Goal: Task Accomplishment & Management: Complete application form

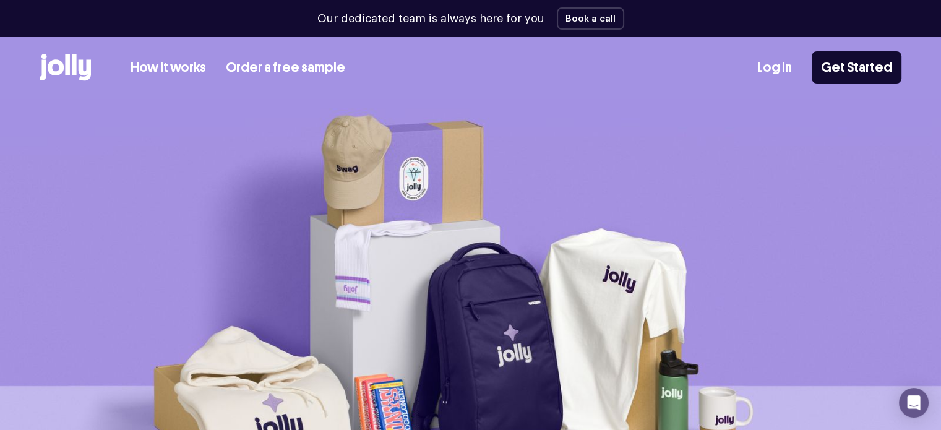
click at [782, 66] on link "Log In" at bounding box center [774, 68] width 35 height 20
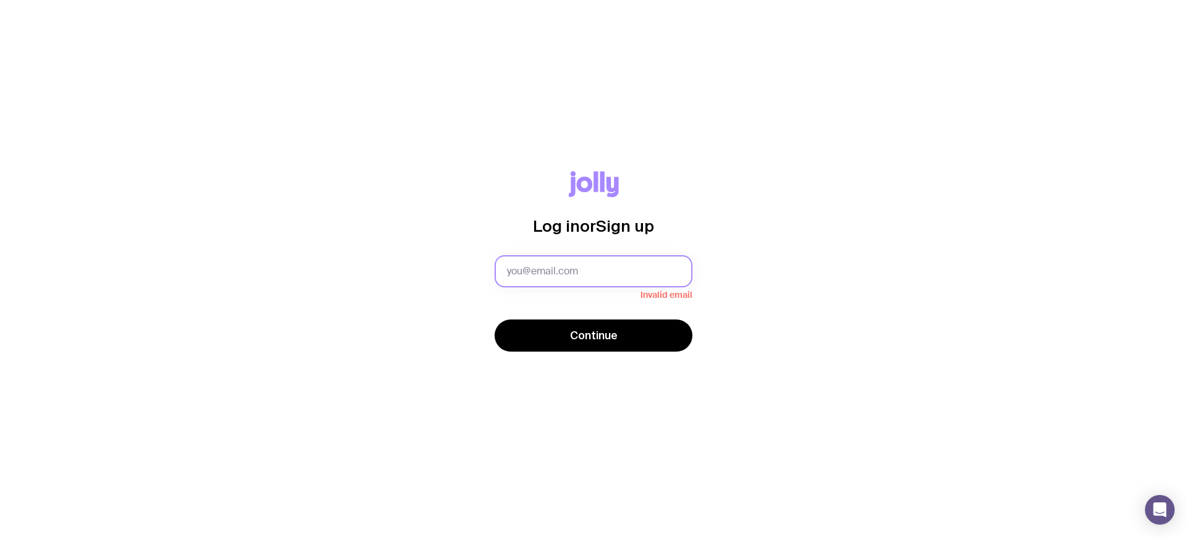
click at [583, 269] on input "text" at bounding box center [594, 271] width 198 height 32
type input "[EMAIL_ADDRESS][DOMAIN_NAME]"
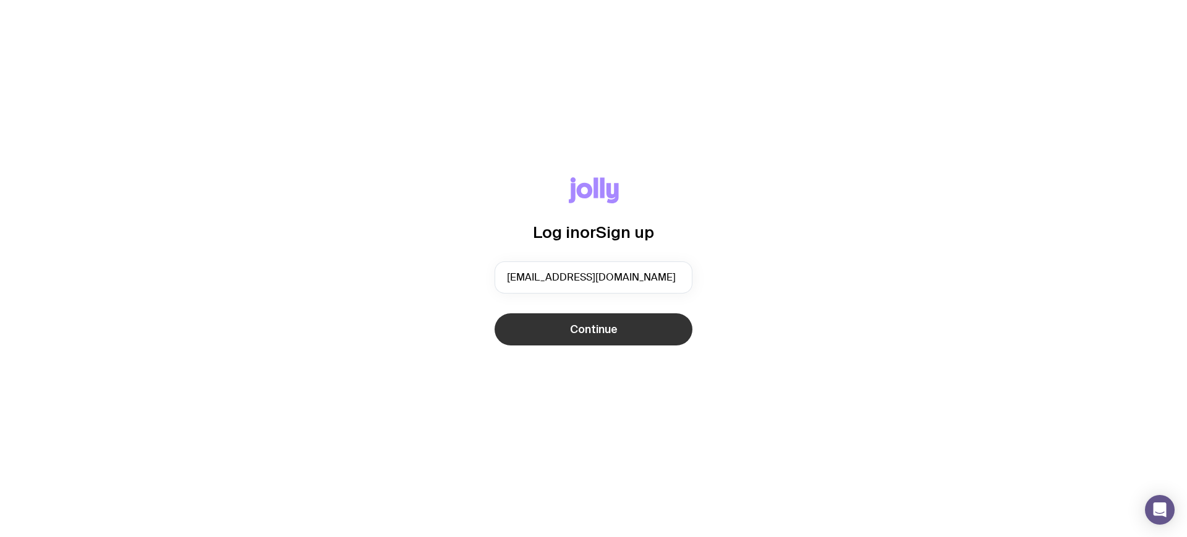
click at [613, 330] on span "Continue" at bounding box center [594, 329] width 48 height 15
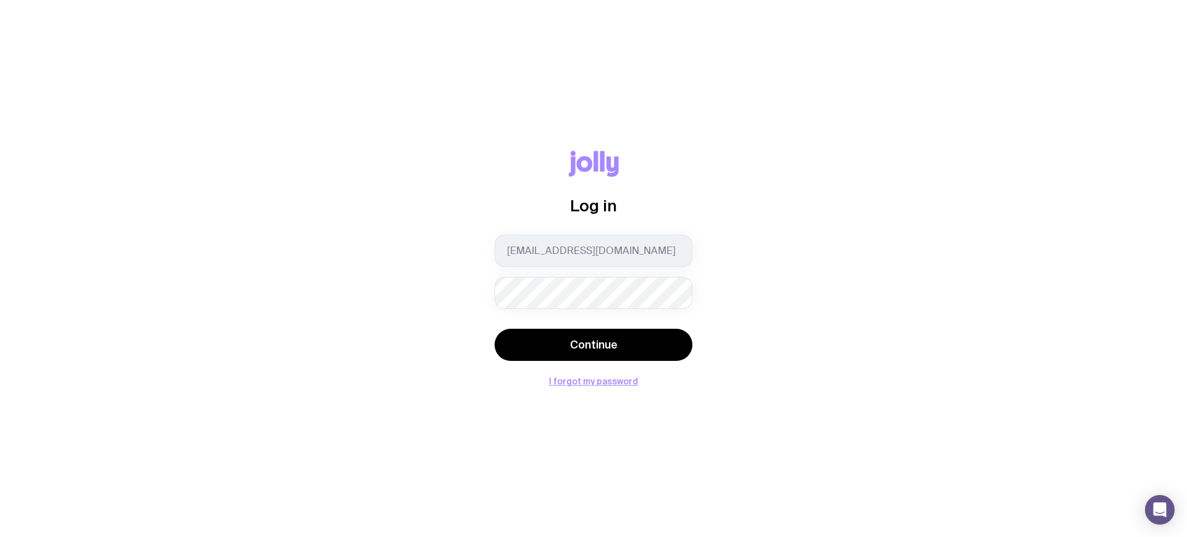
click at [495, 329] on button "Continue" at bounding box center [594, 345] width 198 height 32
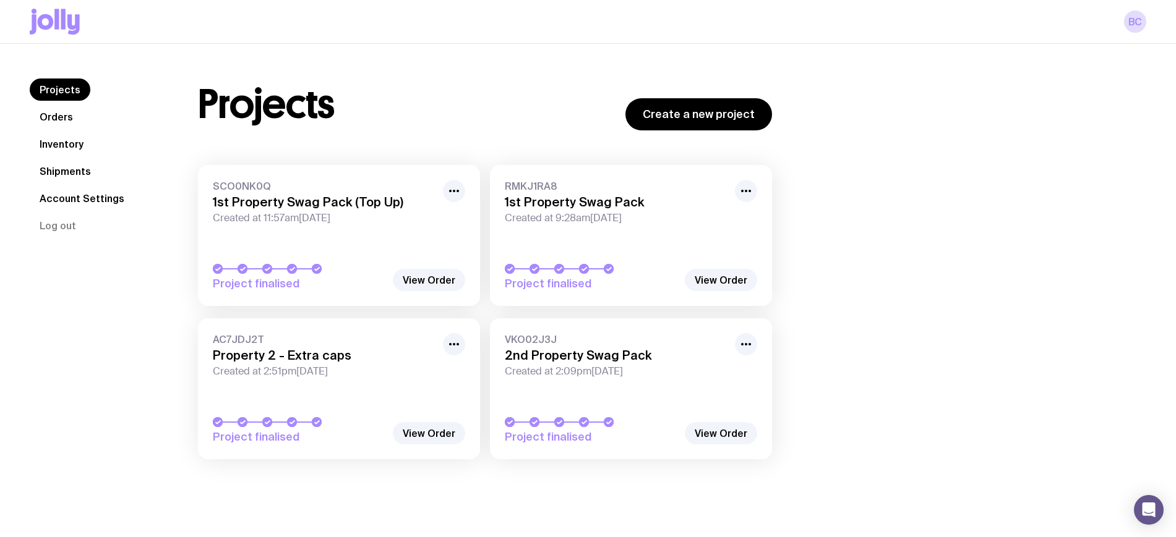
click at [58, 145] on link "Inventory" at bounding box center [62, 144] width 64 height 22
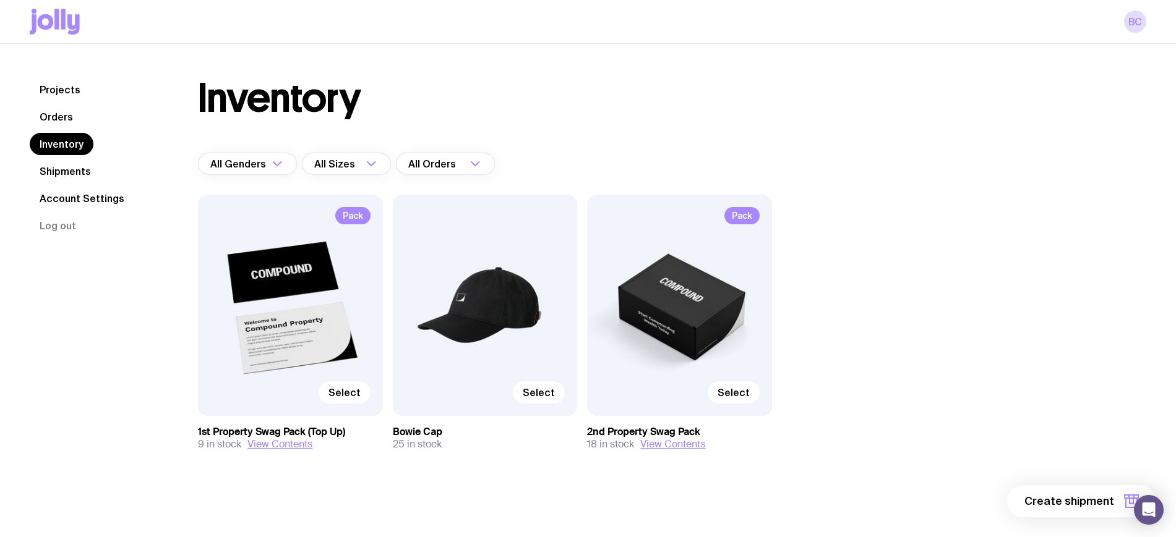
click at [60, 168] on link "Shipments" at bounding box center [65, 171] width 71 height 22
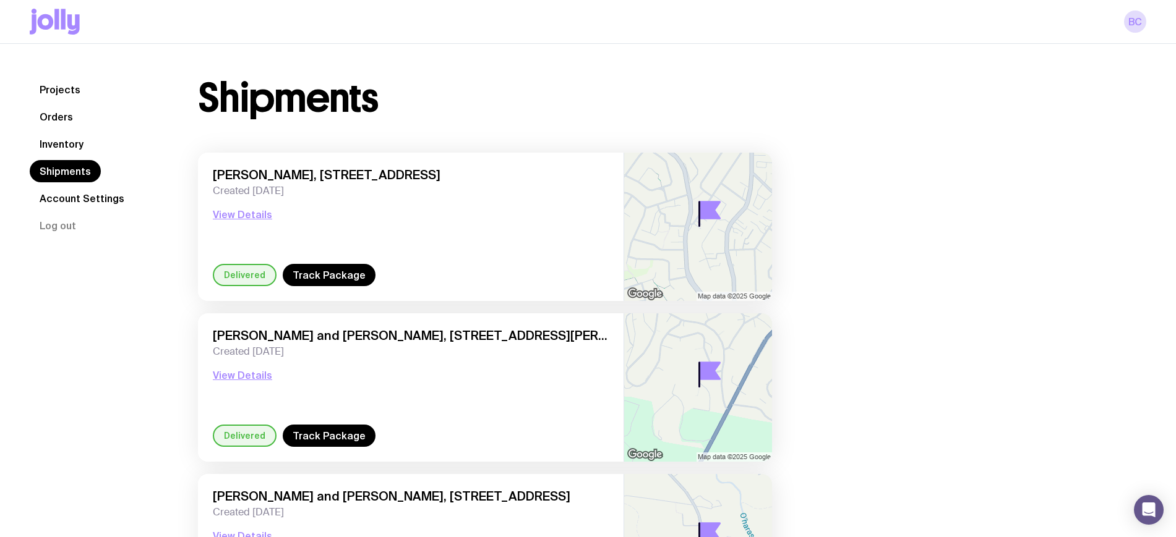
drag, startPoint x: 53, startPoint y: 142, endPoint x: 65, endPoint y: 132, distance: 15.4
click at [54, 140] on link "Inventory" at bounding box center [62, 144] width 64 height 22
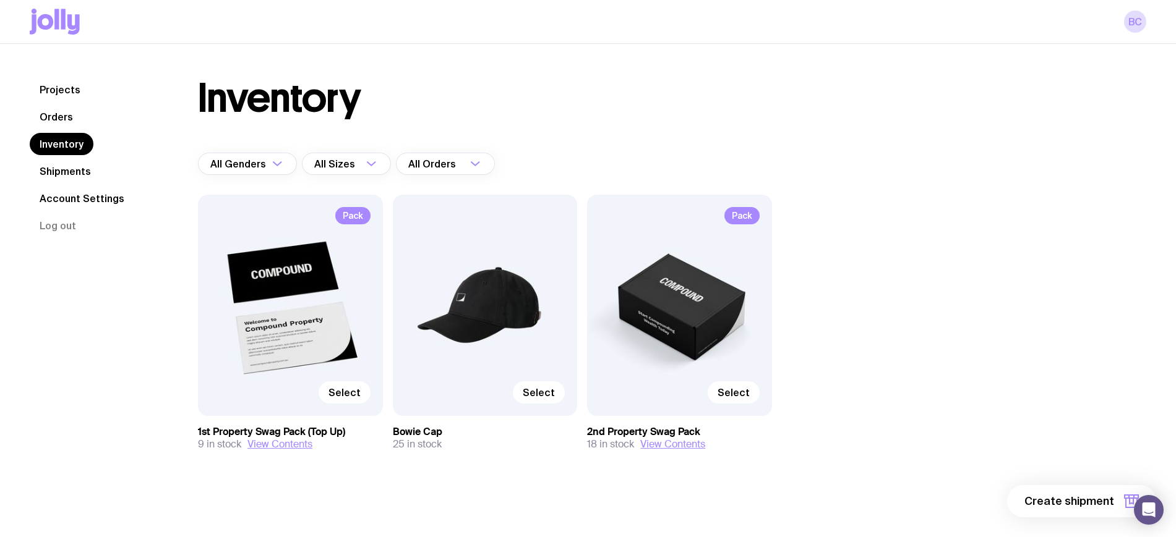
click at [62, 119] on link "Orders" at bounding box center [56, 117] width 53 height 22
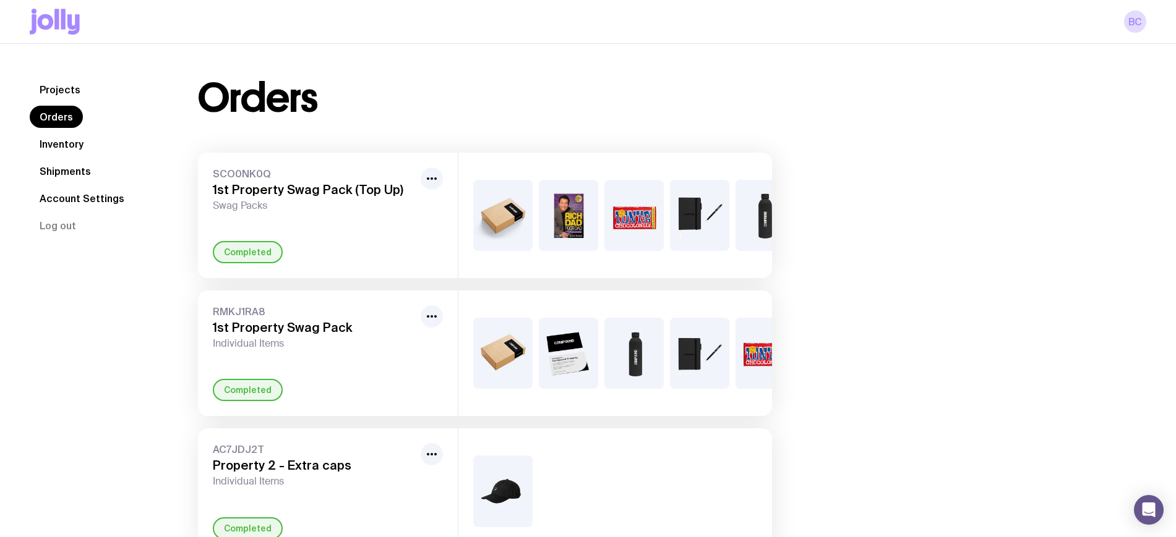
click at [56, 138] on link "Inventory" at bounding box center [62, 144] width 64 height 22
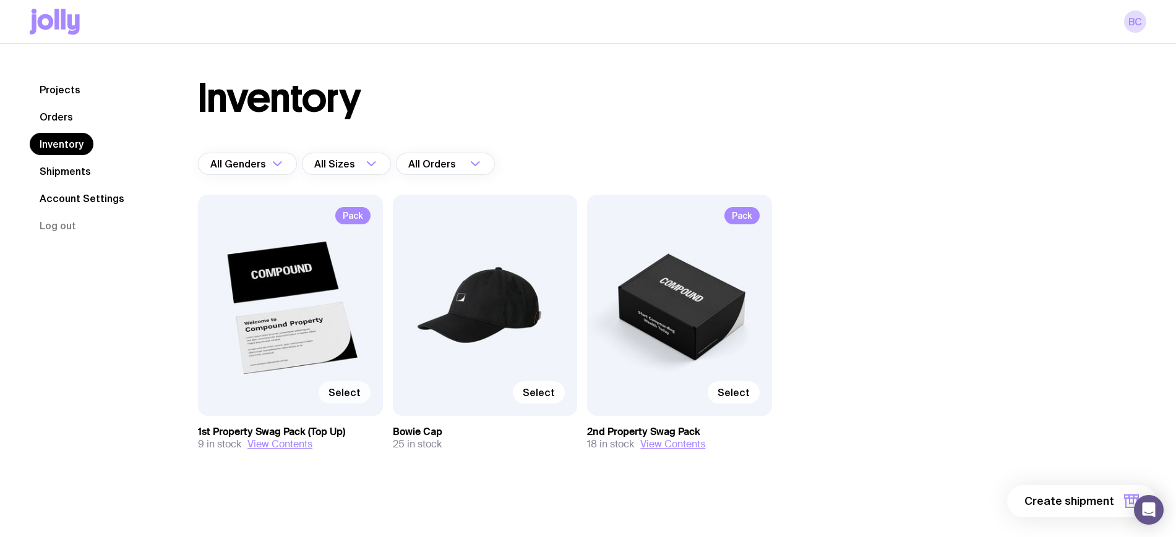
click at [341, 388] on span "Select" at bounding box center [344, 392] width 32 height 12
click at [0, 0] on input "Select" at bounding box center [0, 0] width 0 height 0
click at [1122, 496] on button "1 item" at bounding box center [1110, 501] width 90 height 32
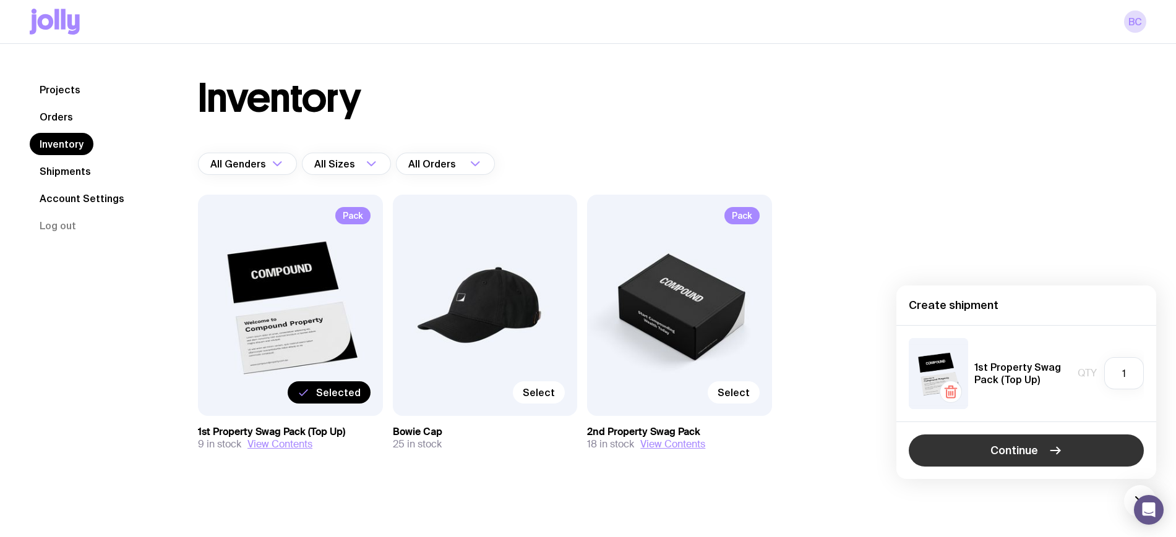
click at [996, 448] on span "Continue" at bounding box center [1014, 450] width 48 height 15
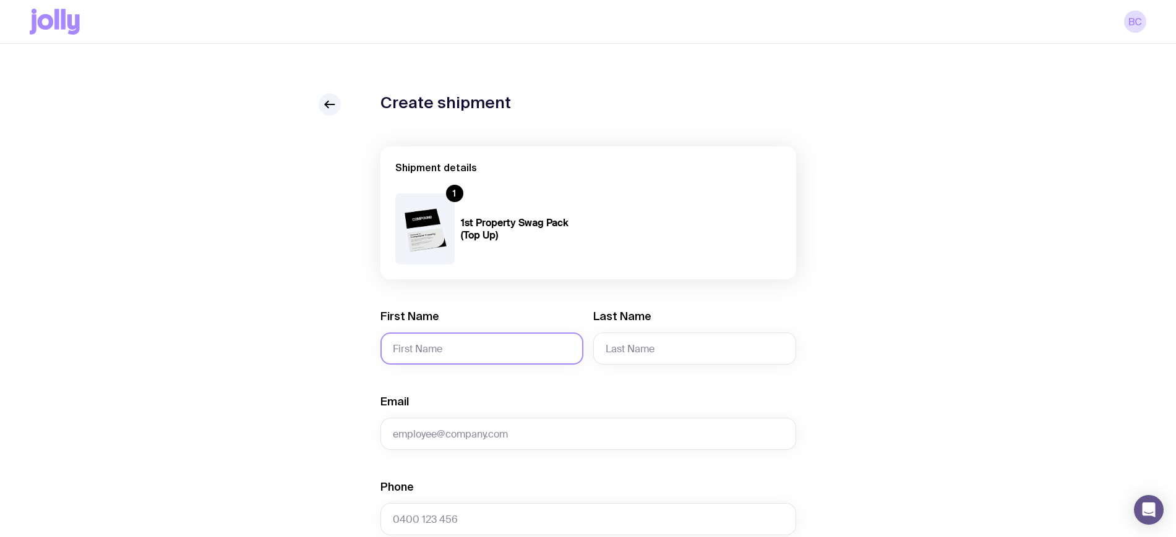
click at [437, 341] on input "First Name" at bounding box center [481, 349] width 203 height 32
type input "[PERSON_NAME] and"
type input "g"
type input "[US_STATE]"
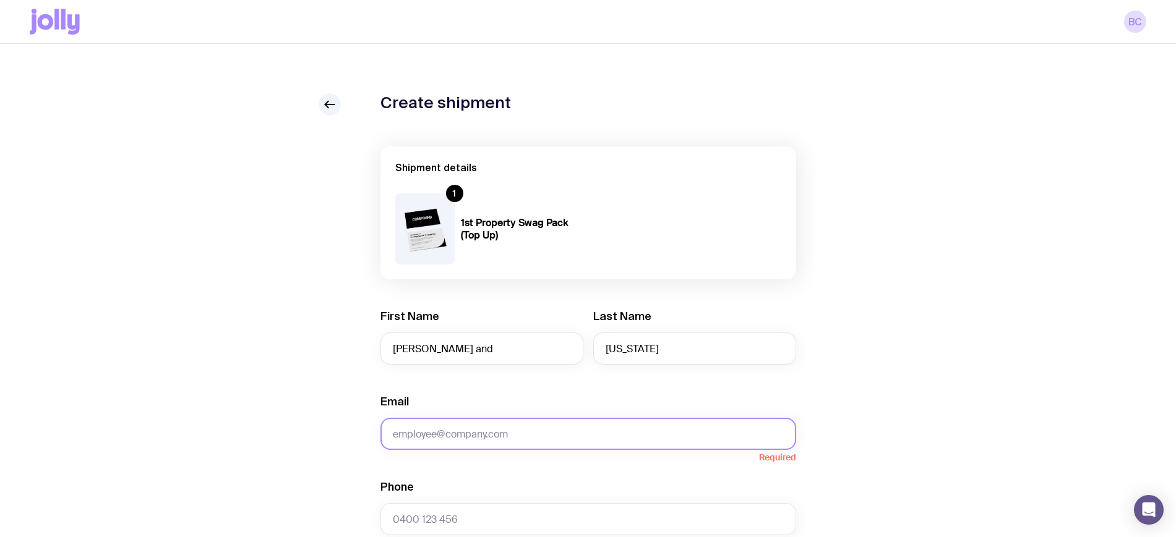
paste input "[EMAIL_ADDRESS][DOMAIN_NAME]"
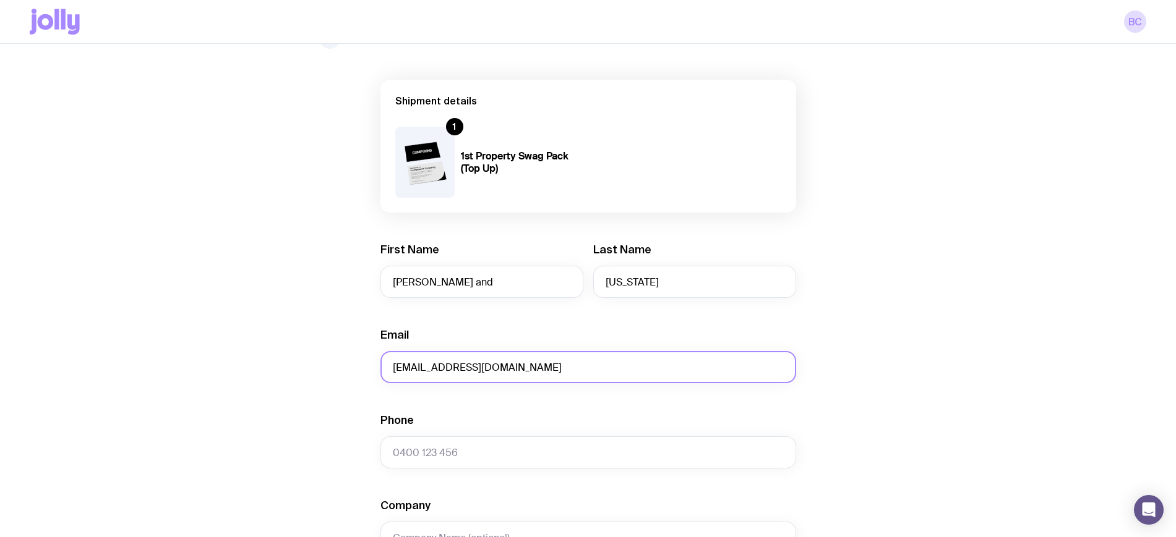
scroll to position [155, 0]
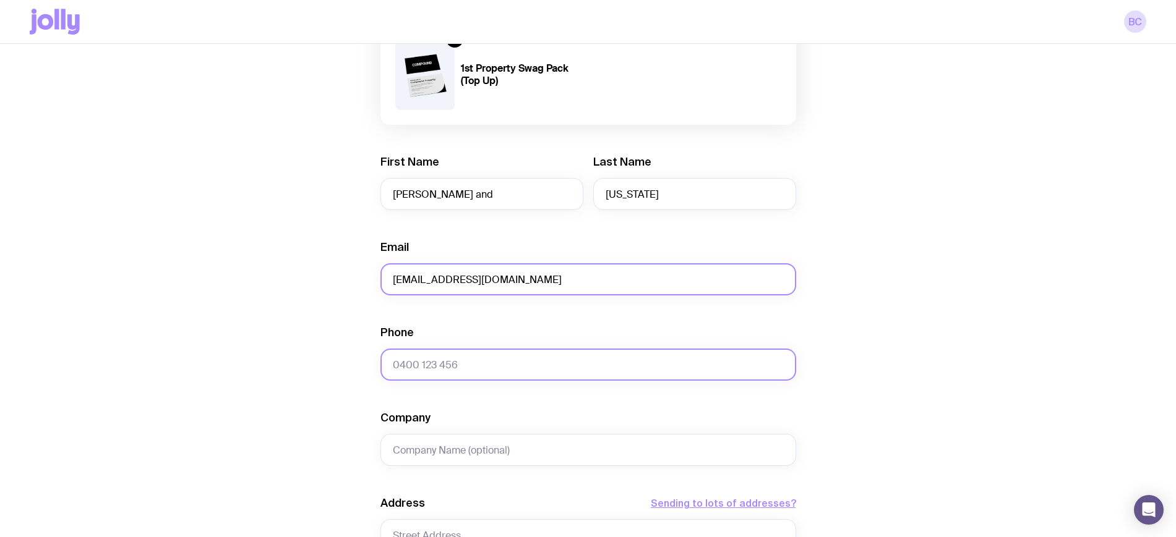
type input "[EMAIL_ADDRESS][DOMAIN_NAME]"
click at [498, 375] on input "Phone" at bounding box center [588, 365] width 416 height 32
paste input "0429611720"
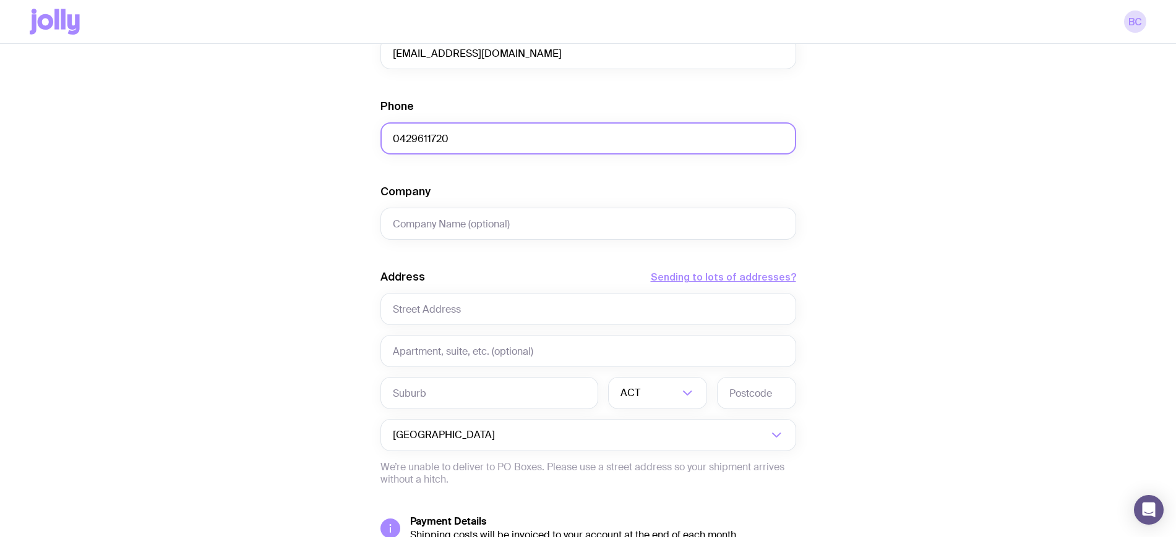
scroll to position [464, 0]
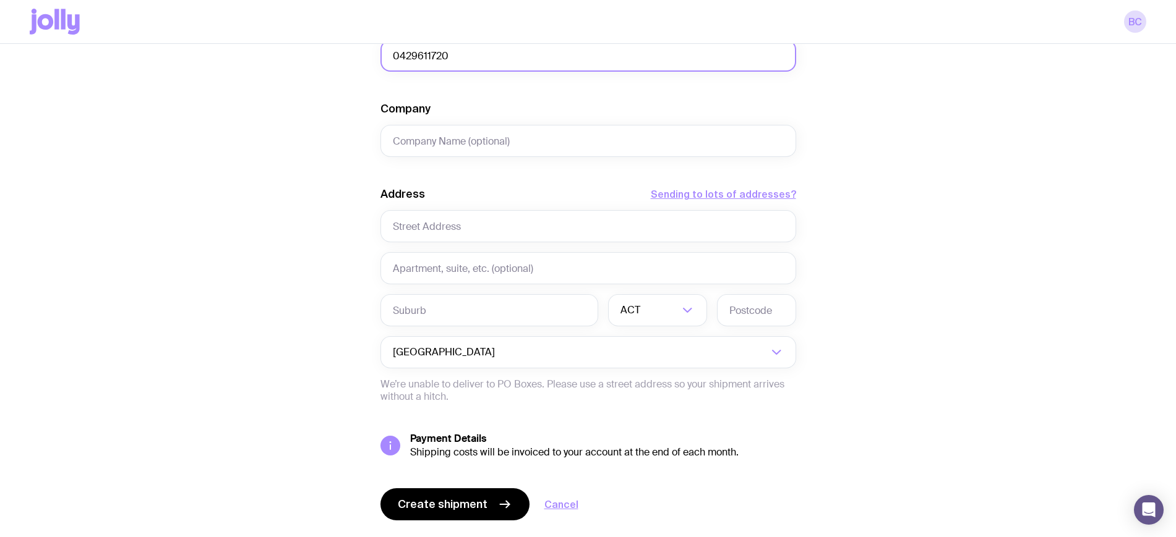
type input "0429611720"
click at [462, 228] on input "text" at bounding box center [588, 226] width 416 height 32
paste input "[STREET_ADDRESS]"
type input "[STREET_ADDRESS]"
click at [493, 304] on input "text" at bounding box center [489, 310] width 218 height 32
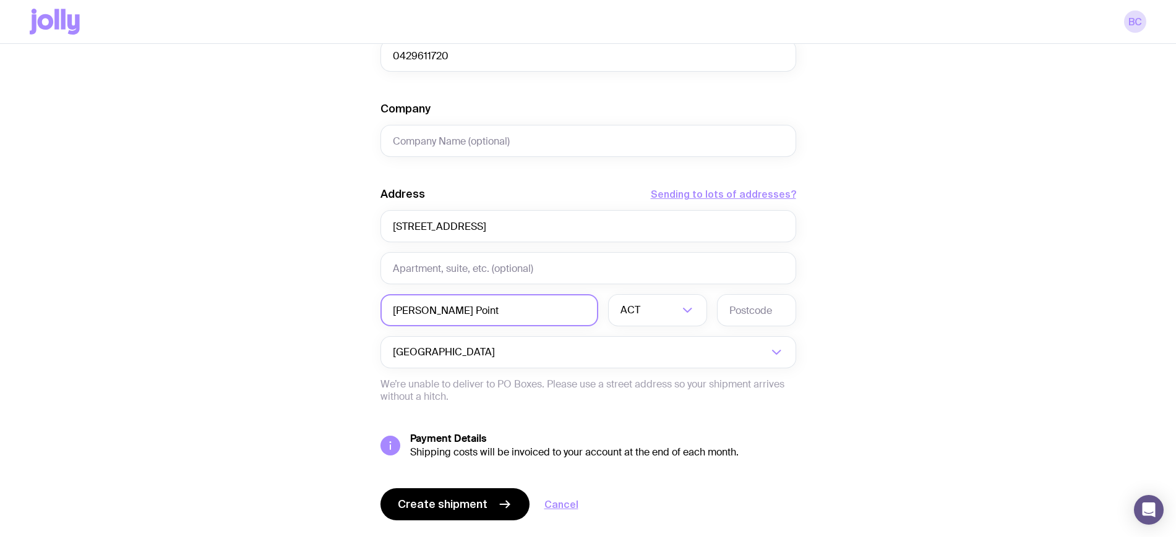
type input "[PERSON_NAME] Point"
click at [658, 310] on input "Search for option" at bounding box center [660, 310] width 36 height 32
click at [651, 373] on li "[GEOGRAPHIC_DATA]" at bounding box center [657, 375] width 98 height 27
click at [749, 315] on input "text" at bounding box center [756, 310] width 79 height 32
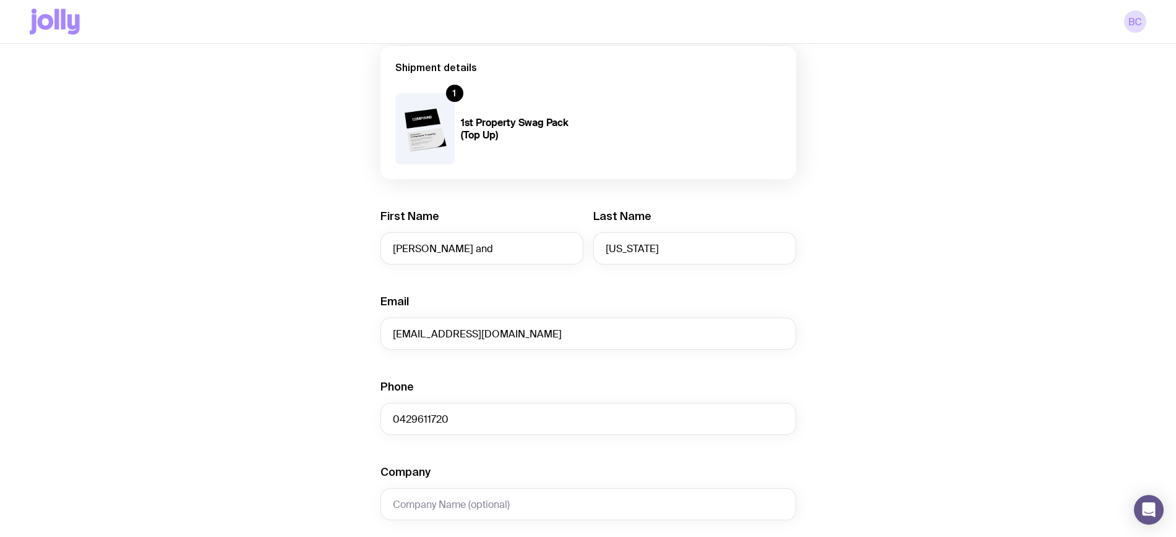
scroll to position [0, 0]
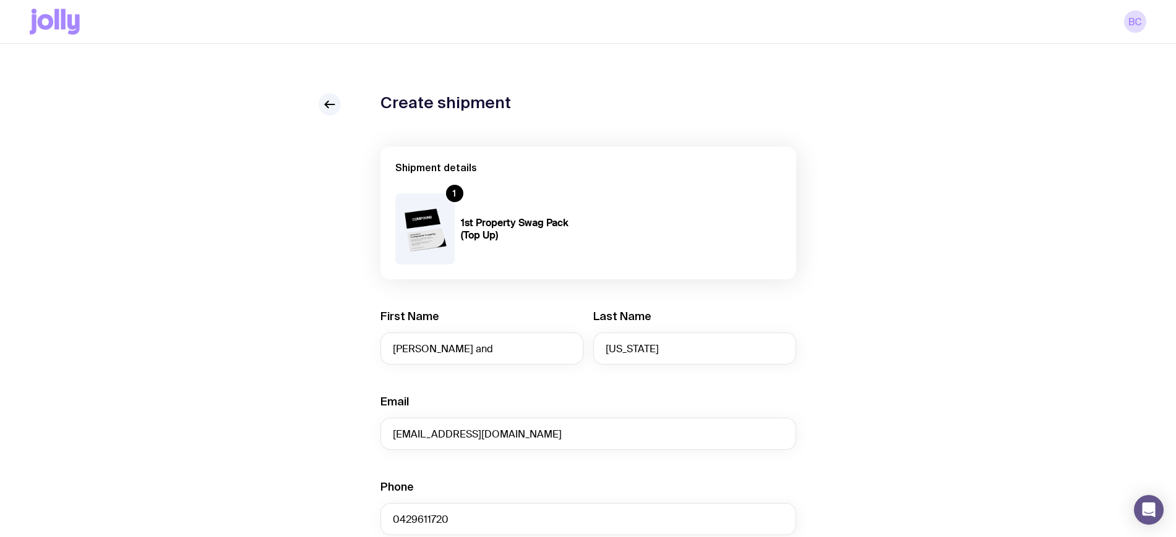
type input "2011"
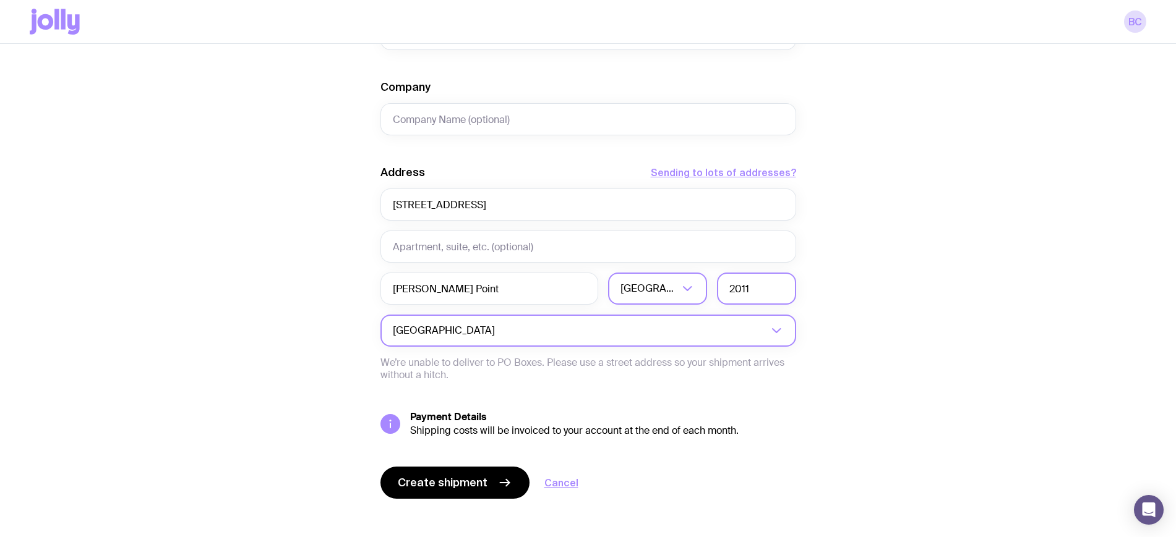
scroll to position [497, 0]
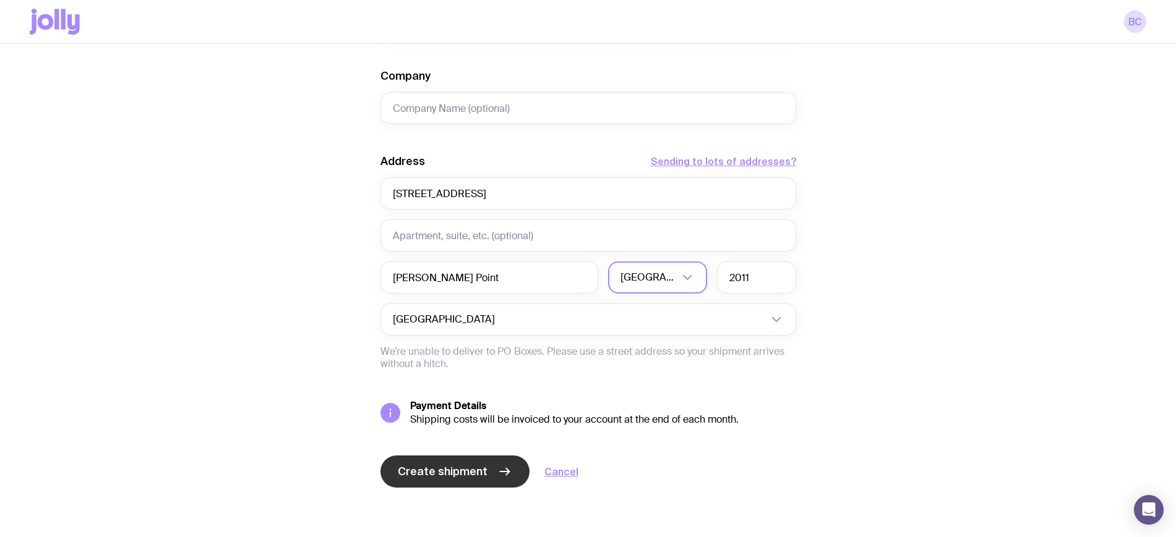
click at [499, 483] on button "Create shipment" at bounding box center [454, 472] width 149 height 32
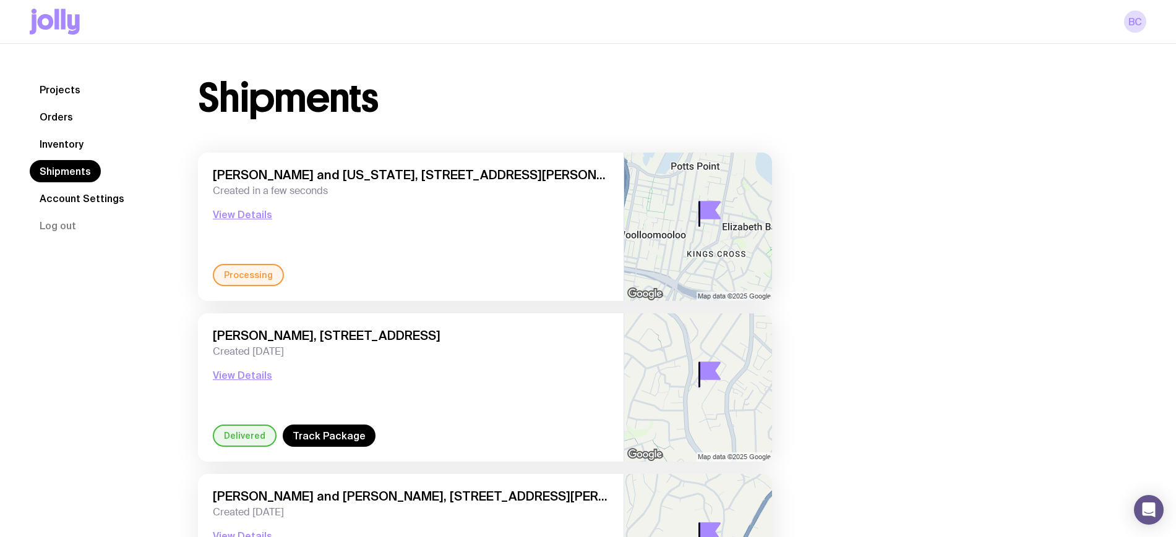
click at [69, 142] on link "Inventory" at bounding box center [62, 144] width 64 height 22
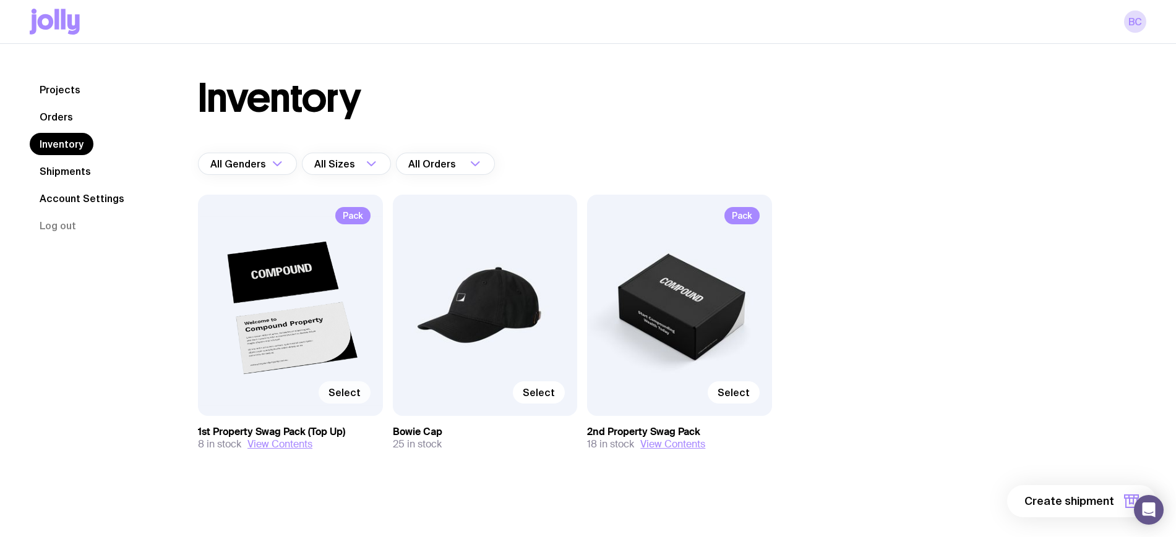
click at [355, 391] on span "Select" at bounding box center [344, 392] width 32 height 12
click at [0, 0] on input "Select" at bounding box center [0, 0] width 0 height 0
click at [1114, 500] on button "1 item" at bounding box center [1110, 501] width 90 height 32
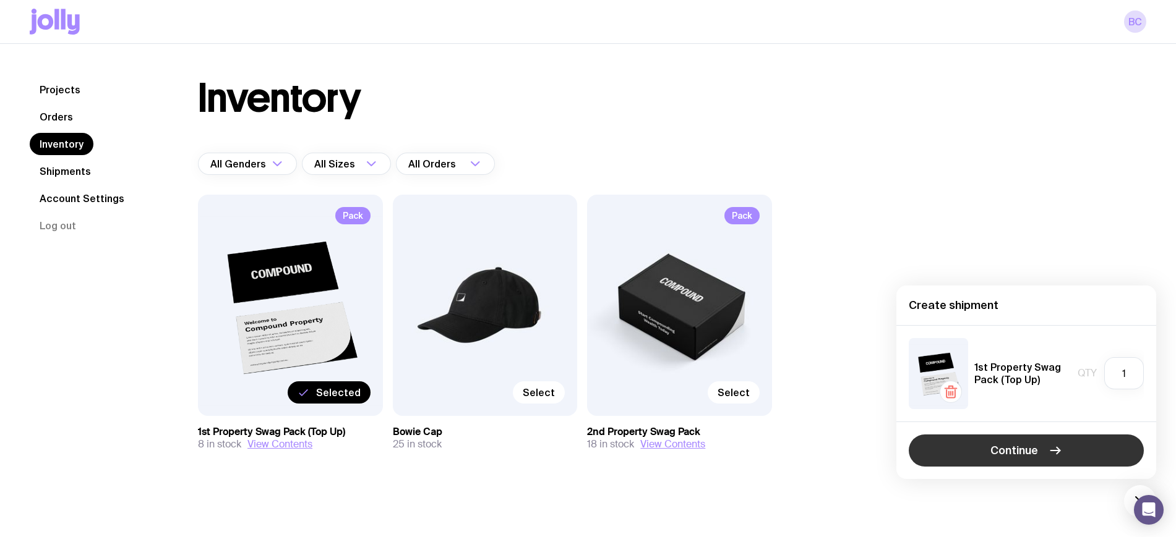
click at [1077, 451] on button "Continue" at bounding box center [1025, 451] width 235 height 32
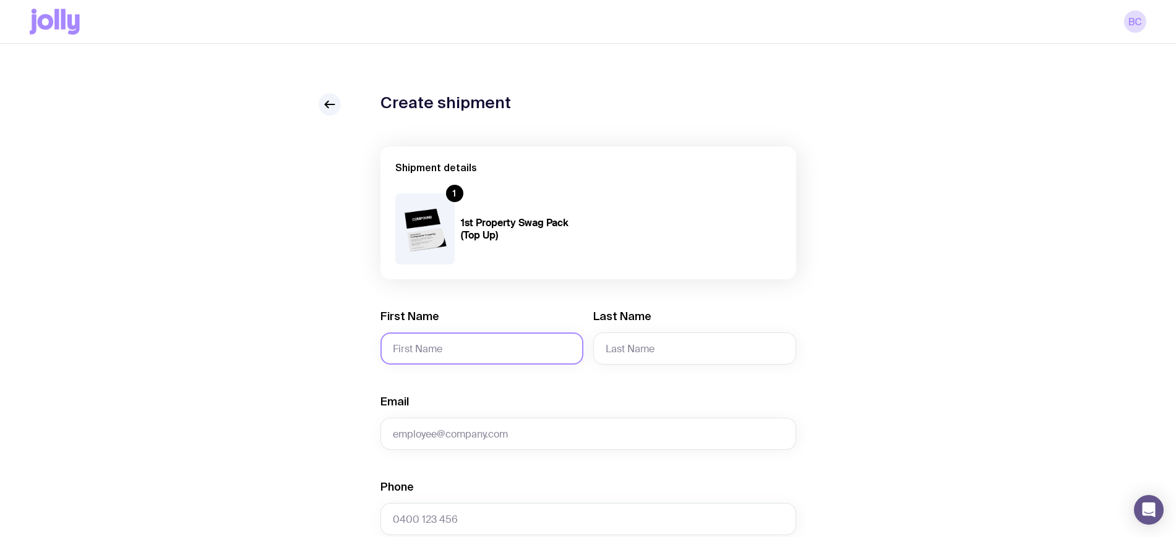
click at [453, 344] on input "First Name" at bounding box center [481, 349] width 203 height 32
type input "Dawood and"
type input "f"
type input "Faryal"
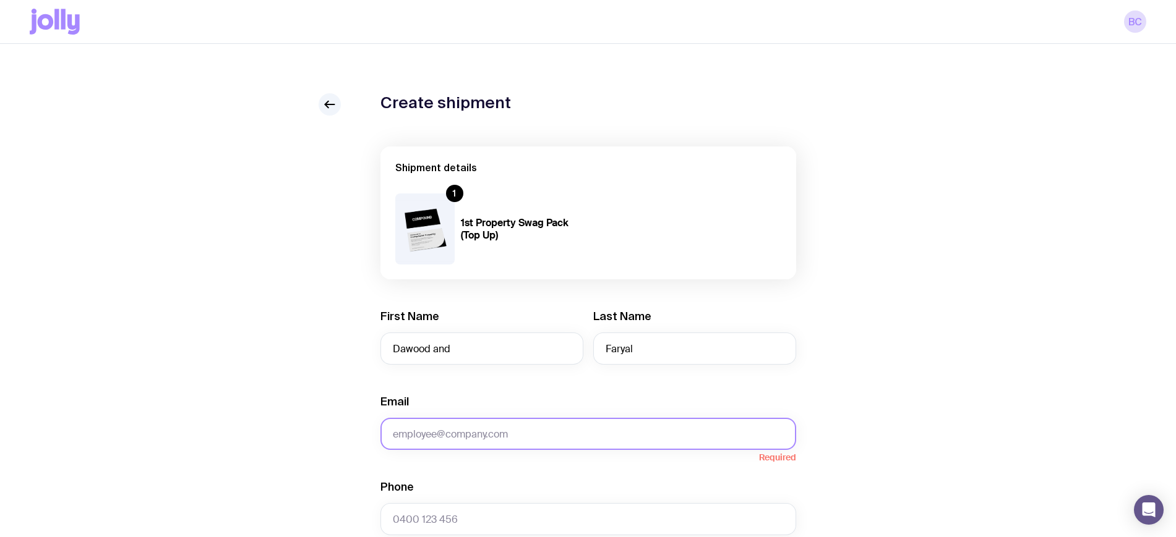
paste input "[EMAIL_ADDRESS][DOMAIN_NAME]"
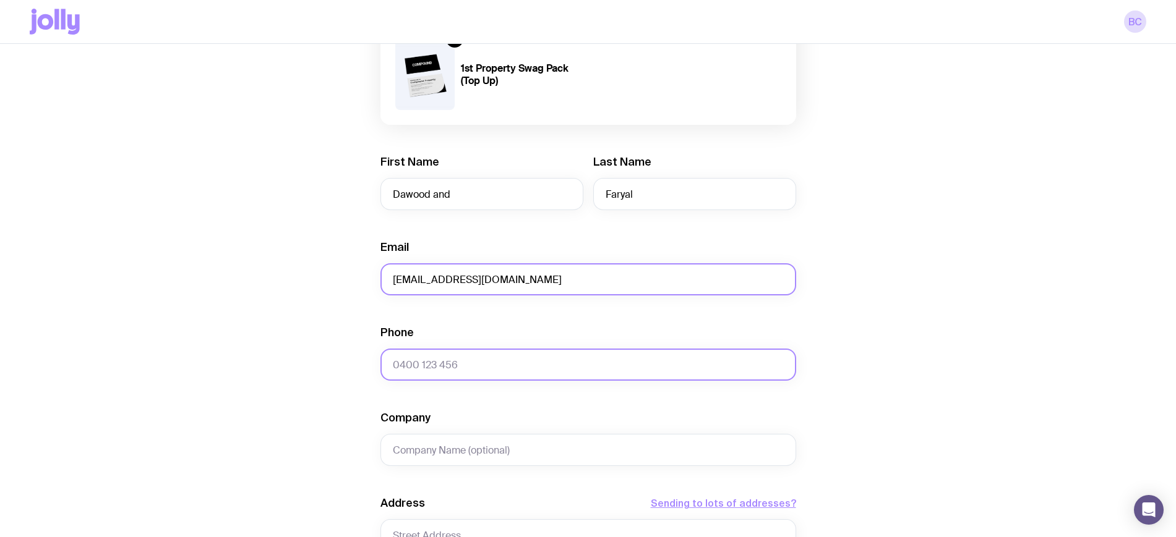
type input "[EMAIL_ADDRESS][DOMAIN_NAME]"
click at [535, 362] on input "Phone" at bounding box center [588, 365] width 416 height 32
paste input "0452 245 292"
type input "0452 245 292"
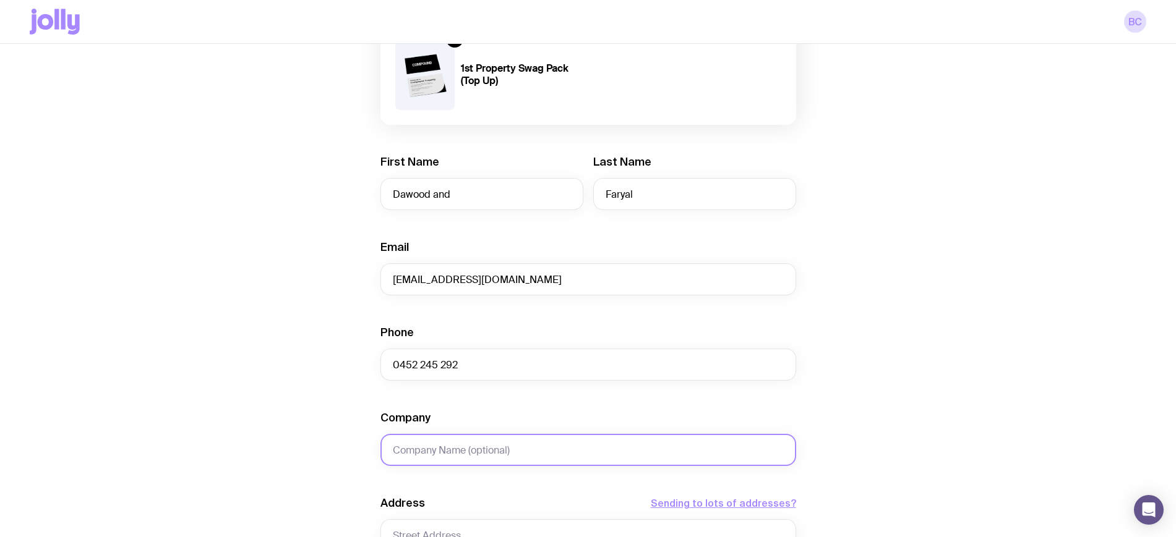
click at [514, 452] on input "Company" at bounding box center [588, 450] width 416 height 32
click at [304, 464] on div "Create shipment Shipment details 1 1st Property Swag Pack (Top Up) First Name […" at bounding box center [588, 409] width 1116 height 941
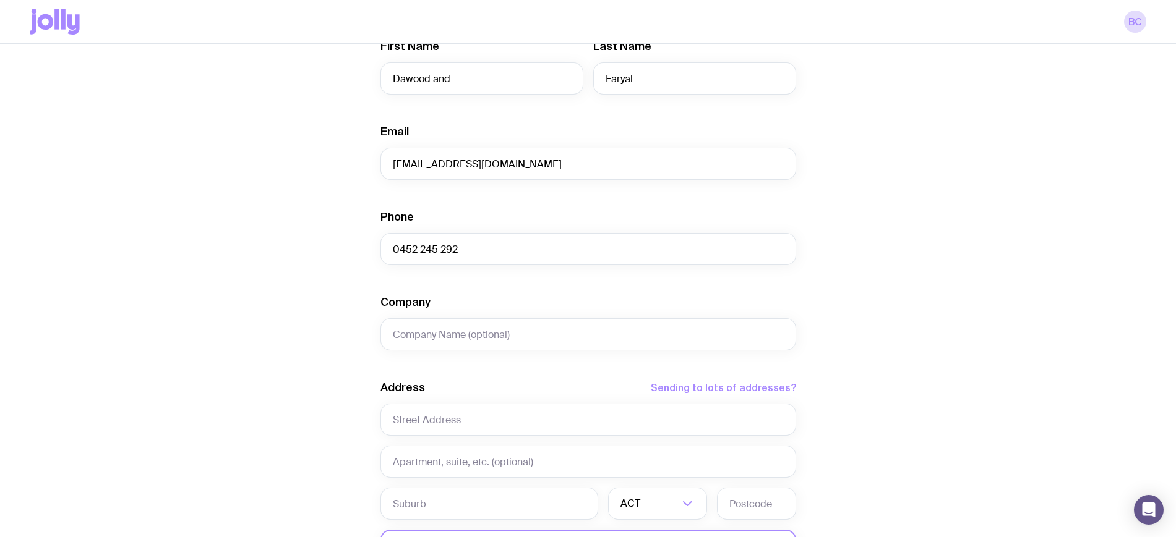
scroll to position [386, 0]
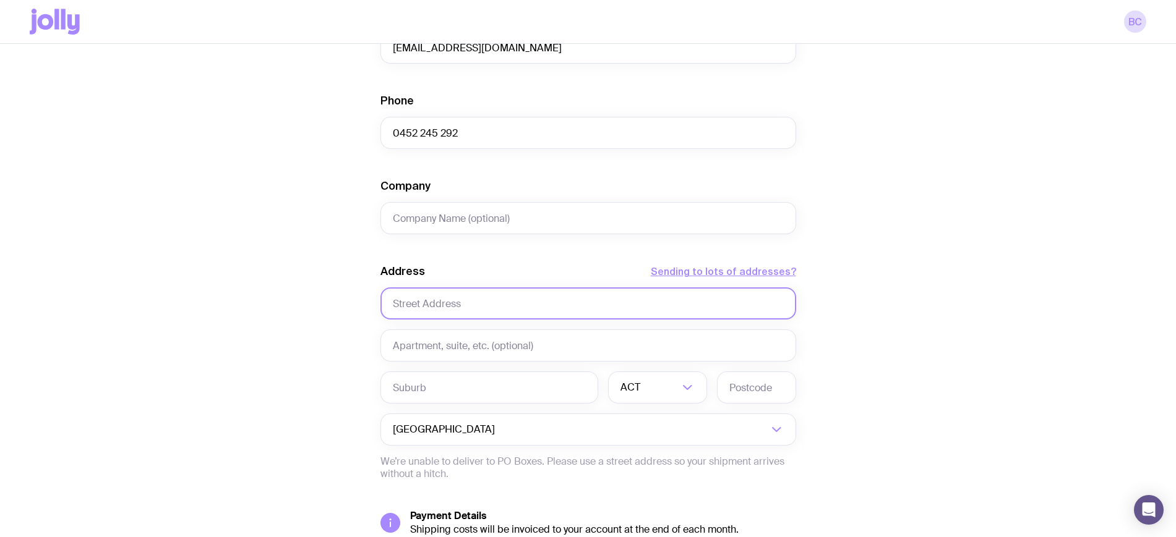
click at [472, 305] on input "text" at bounding box center [588, 304] width 416 height 32
paste input "[STREET_ADDRESS][PERSON_NAME]"
type input "[STREET_ADDRESS][PERSON_NAME]"
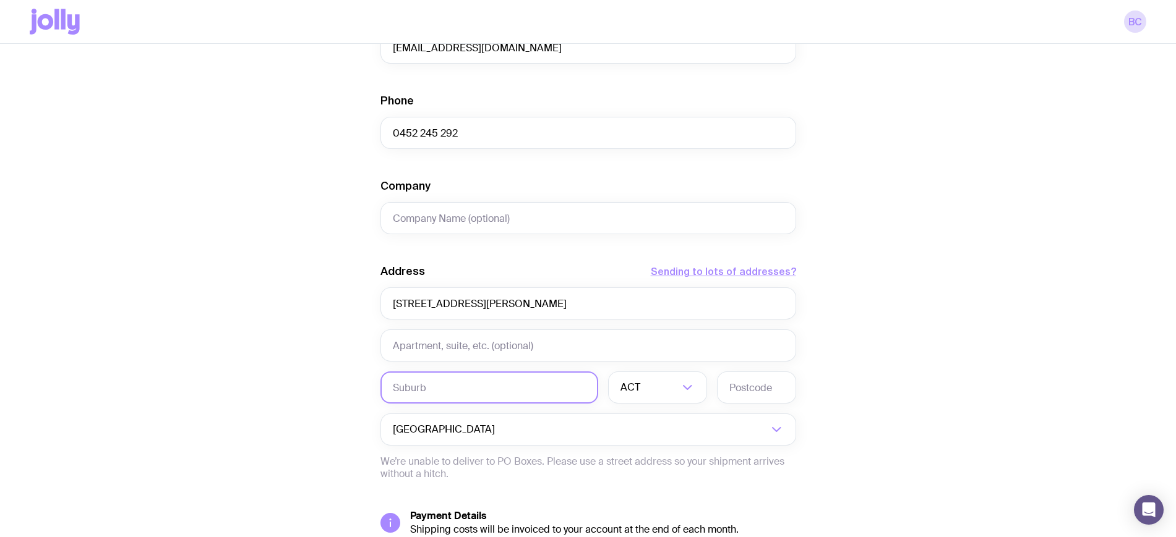
click at [521, 386] on input "text" at bounding box center [489, 388] width 218 height 32
type input "Kallangur"
click at [642, 502] on li "QLD" at bounding box center [657, 502] width 98 height 27
click at [758, 378] on input "text" at bounding box center [756, 388] width 79 height 32
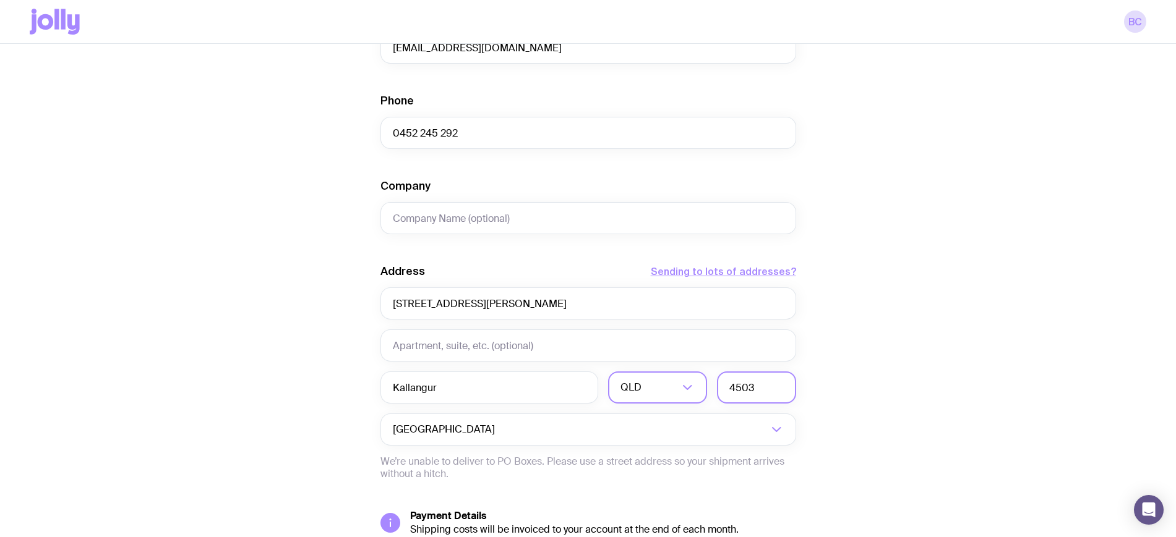
type input "4503"
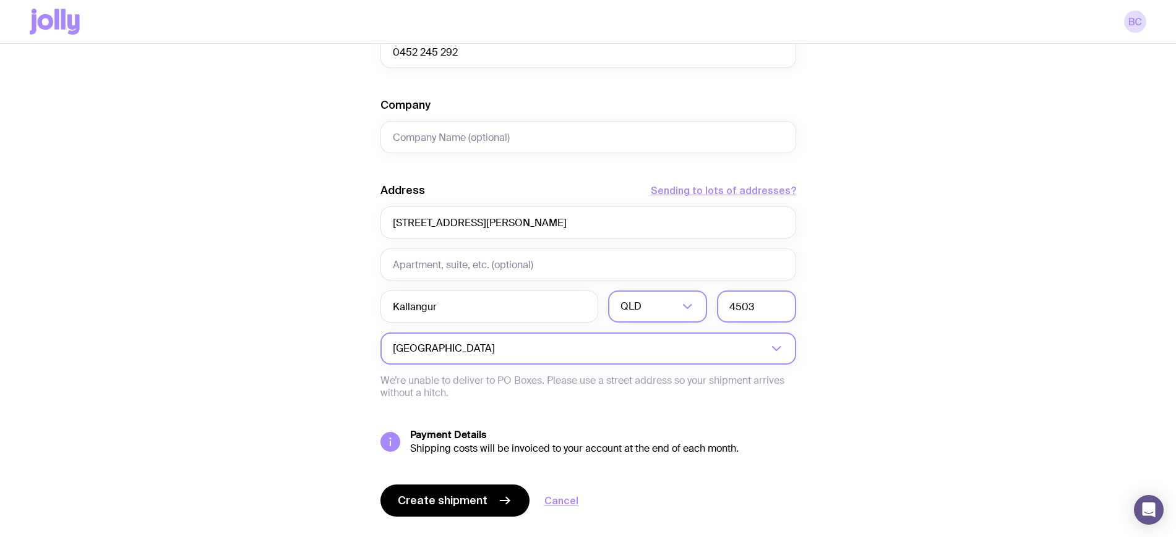
scroll to position [497, 0]
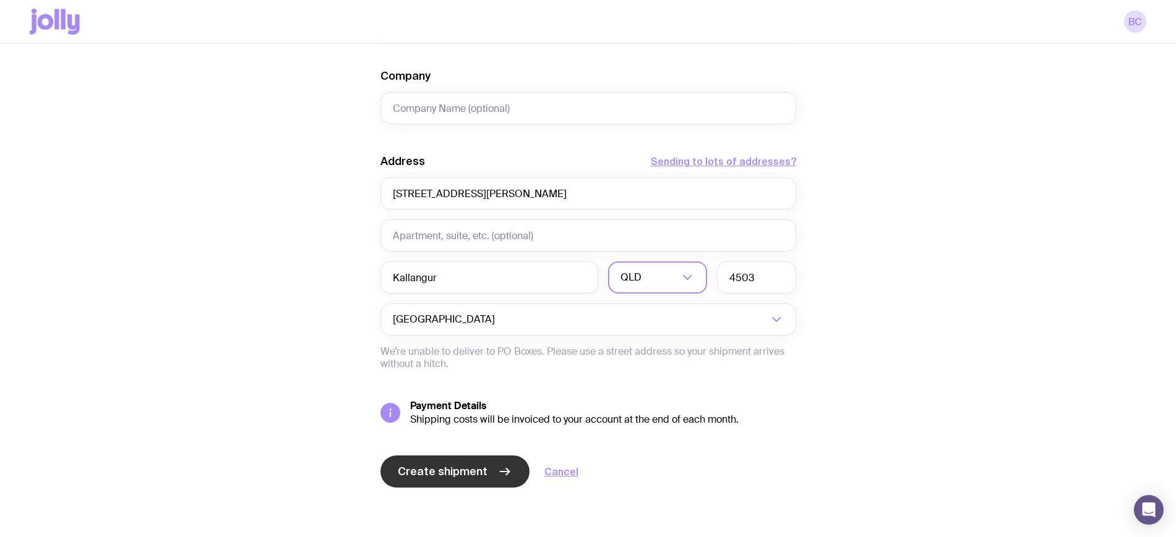
click at [453, 476] on span "Create shipment" at bounding box center [443, 471] width 90 height 15
